Goal: Contribute content

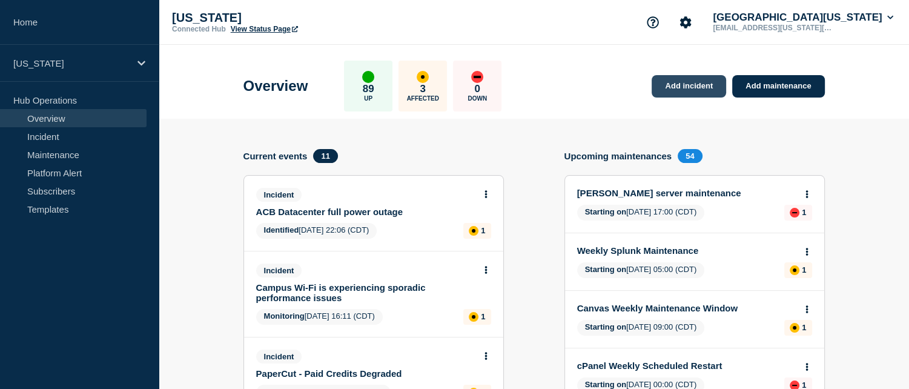
click at [686, 81] on link "Add incident" at bounding box center [688, 86] width 74 height 22
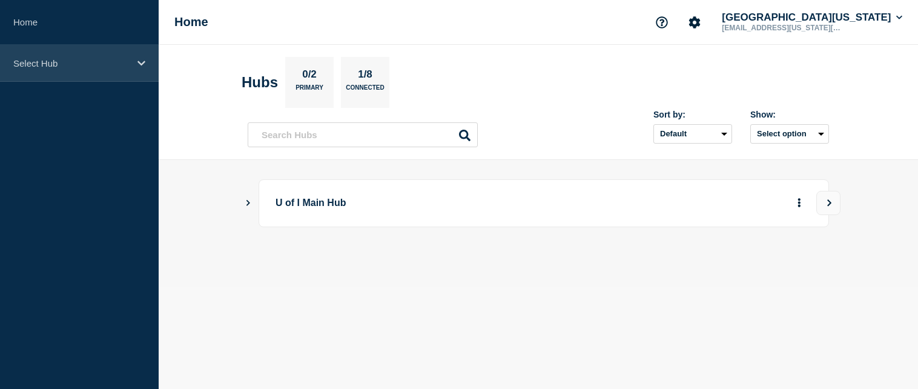
click at [92, 62] on p "Select Hub" at bounding box center [71, 63] width 116 height 10
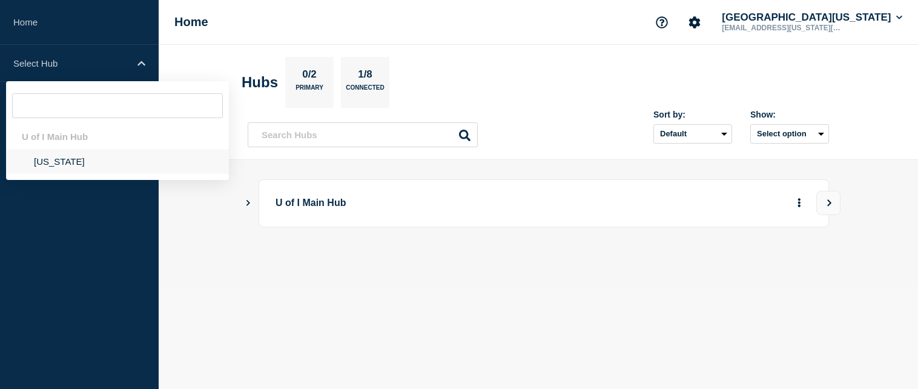
click at [76, 161] on li "[US_STATE]" at bounding box center [117, 161] width 223 height 25
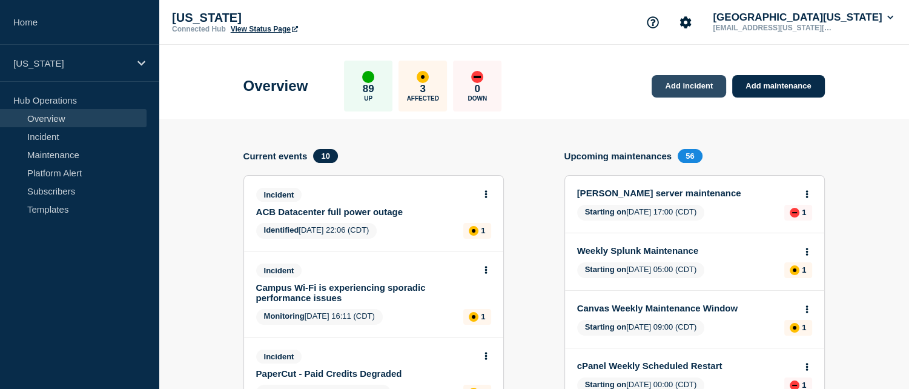
click at [702, 85] on link "Add incident" at bounding box center [688, 86] width 74 height 22
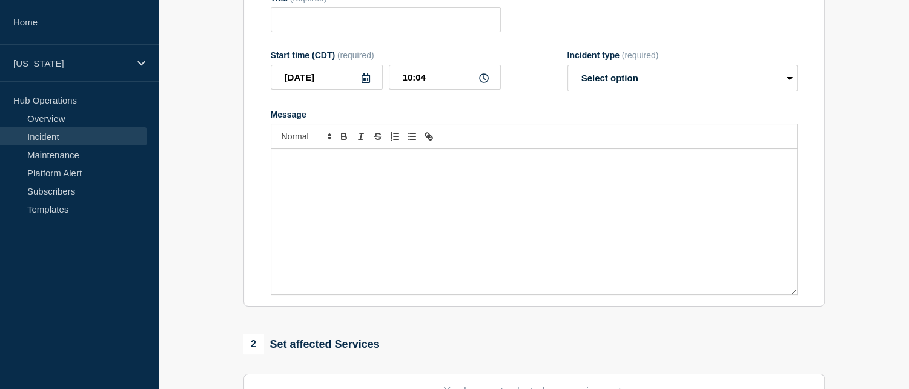
scroll to position [182, 0]
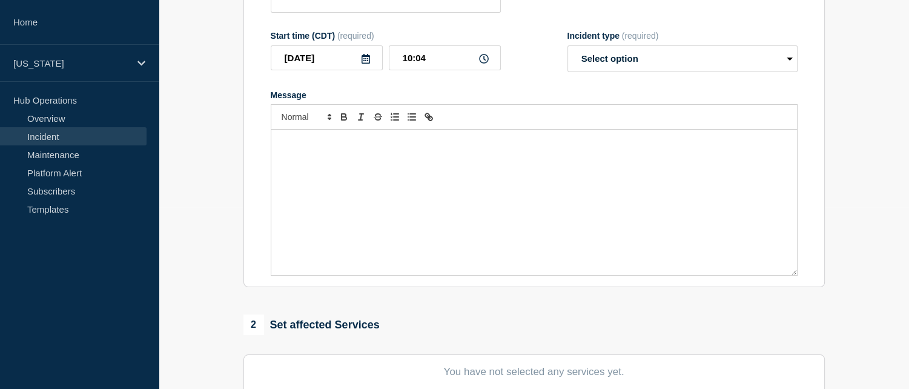
click at [334, 162] on div "Message" at bounding box center [533, 202] width 525 height 145
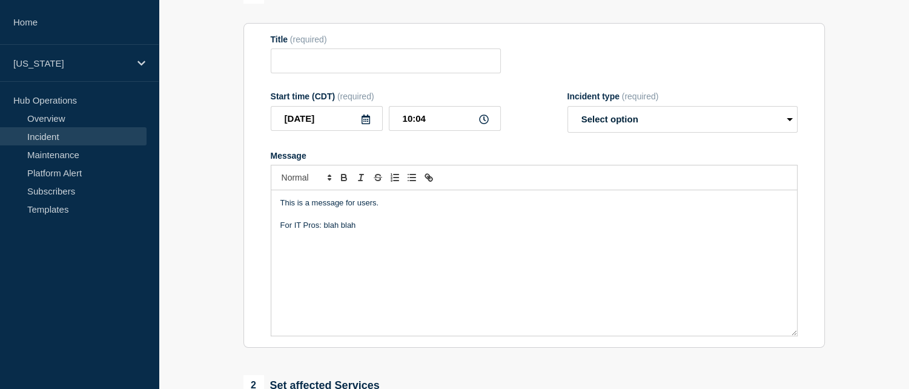
scroll to position [121, 0]
